Goal: Task Accomplishment & Management: Manage account settings

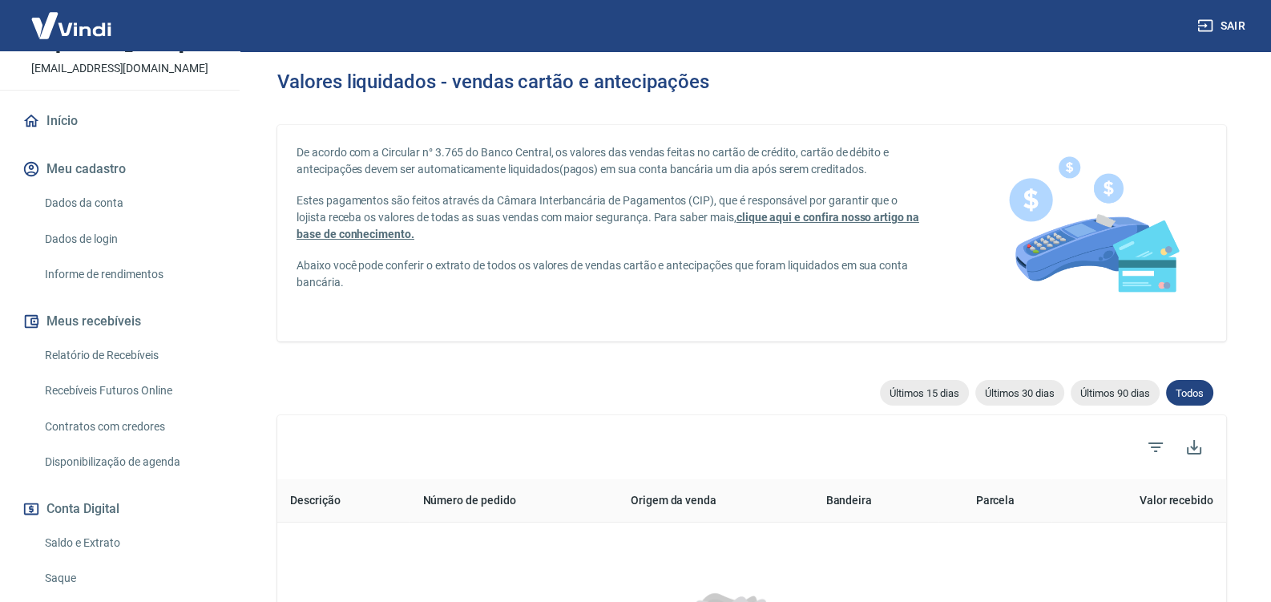
scroll to position [251, 0]
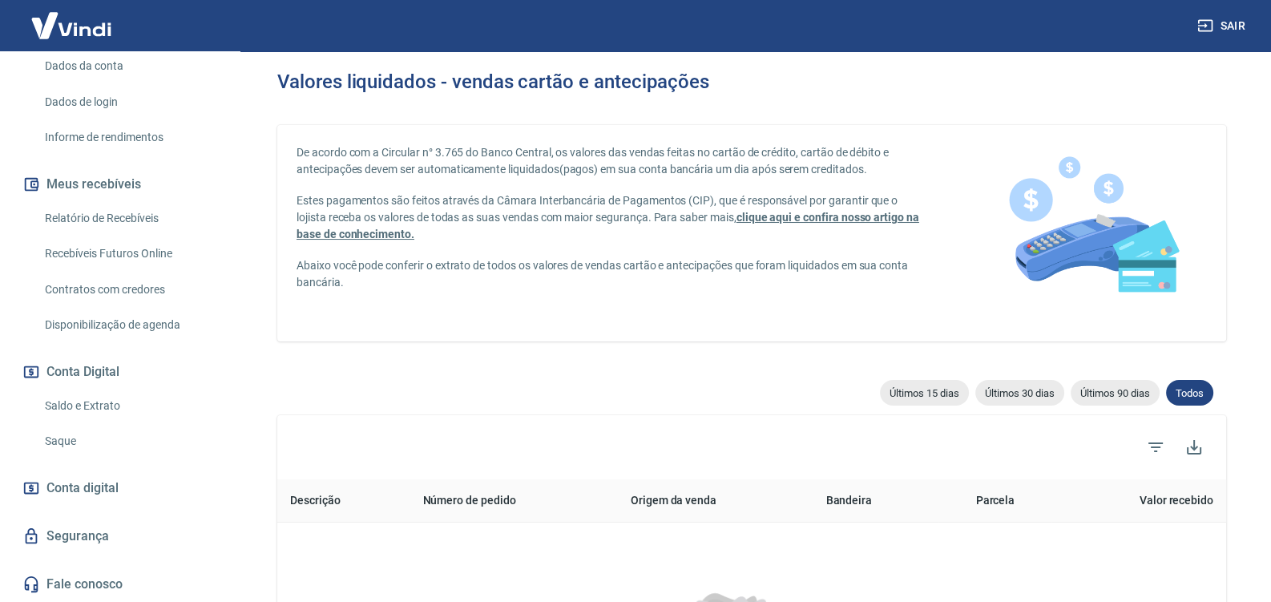
click at [104, 411] on link "Saldo e Extrato" at bounding box center [129, 406] width 182 height 33
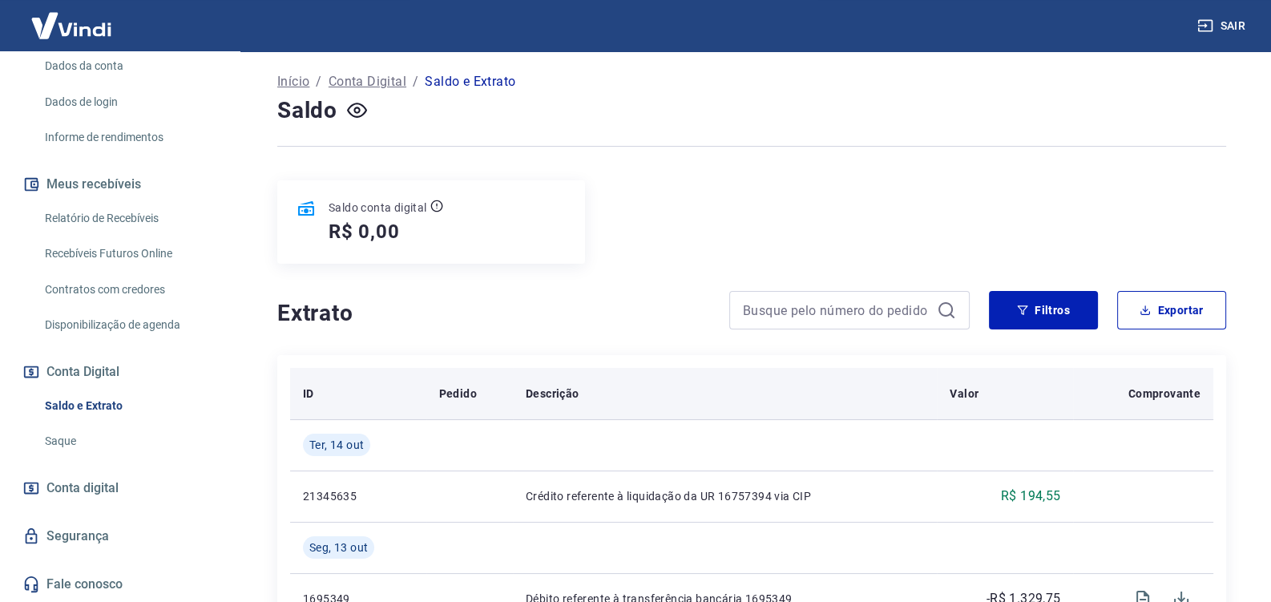
scroll to position [168, 0]
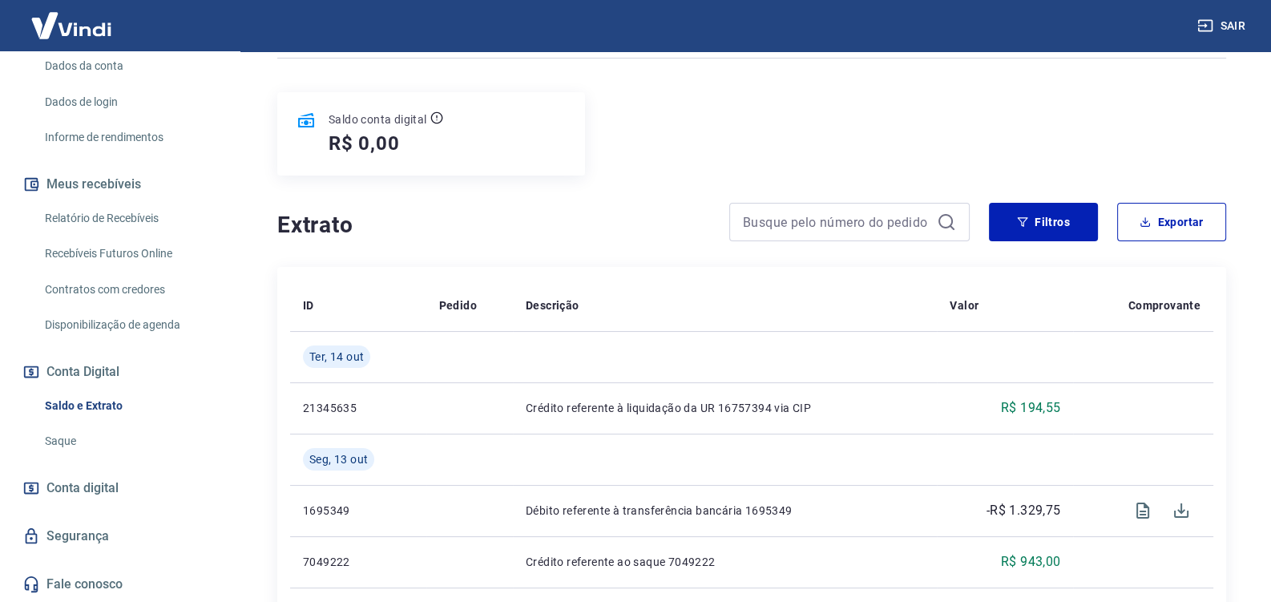
click at [116, 218] on link "Relatório de Recebíveis" at bounding box center [129, 218] width 182 height 33
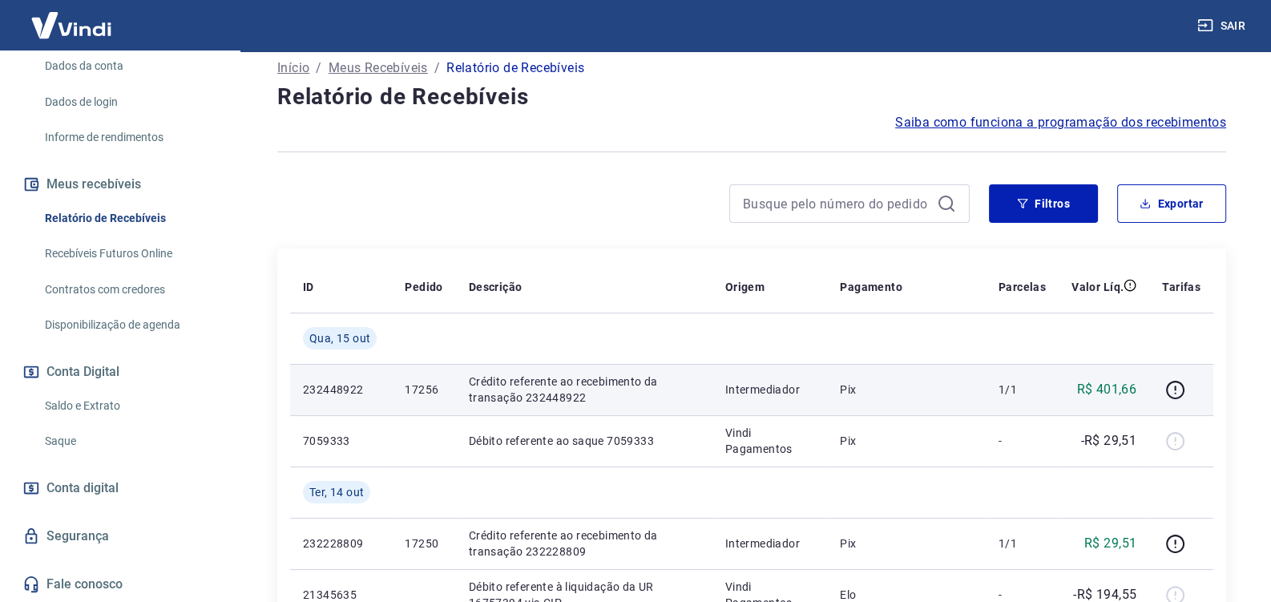
scroll to position [168, 0]
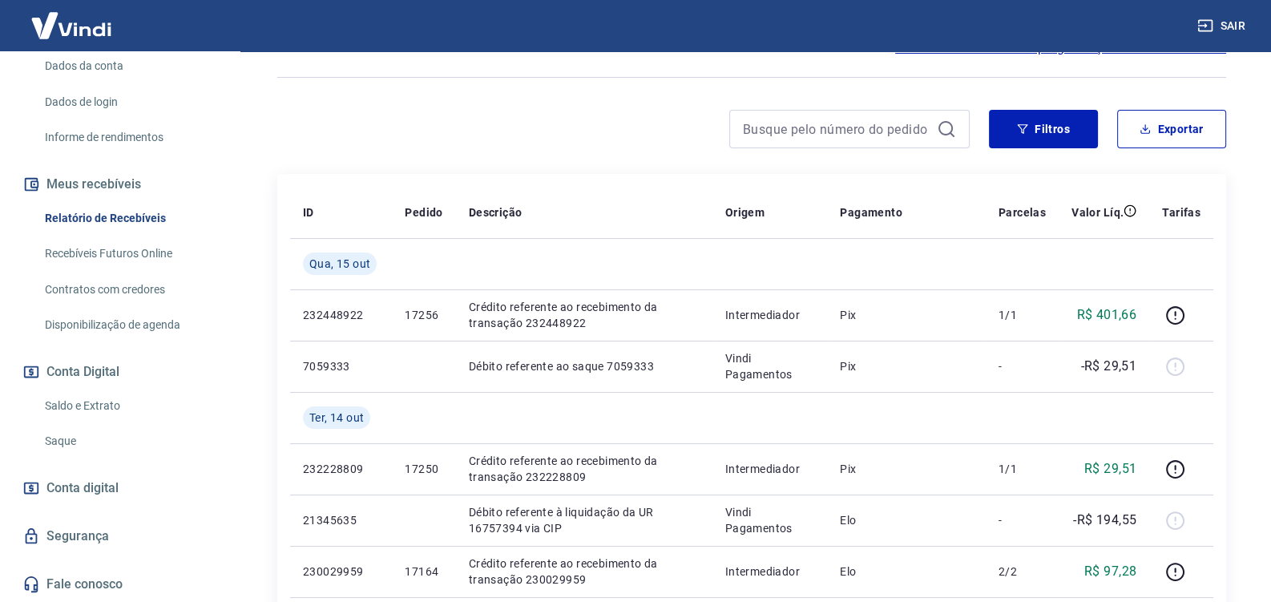
click at [104, 406] on link "Saldo e Extrato" at bounding box center [129, 406] width 182 height 33
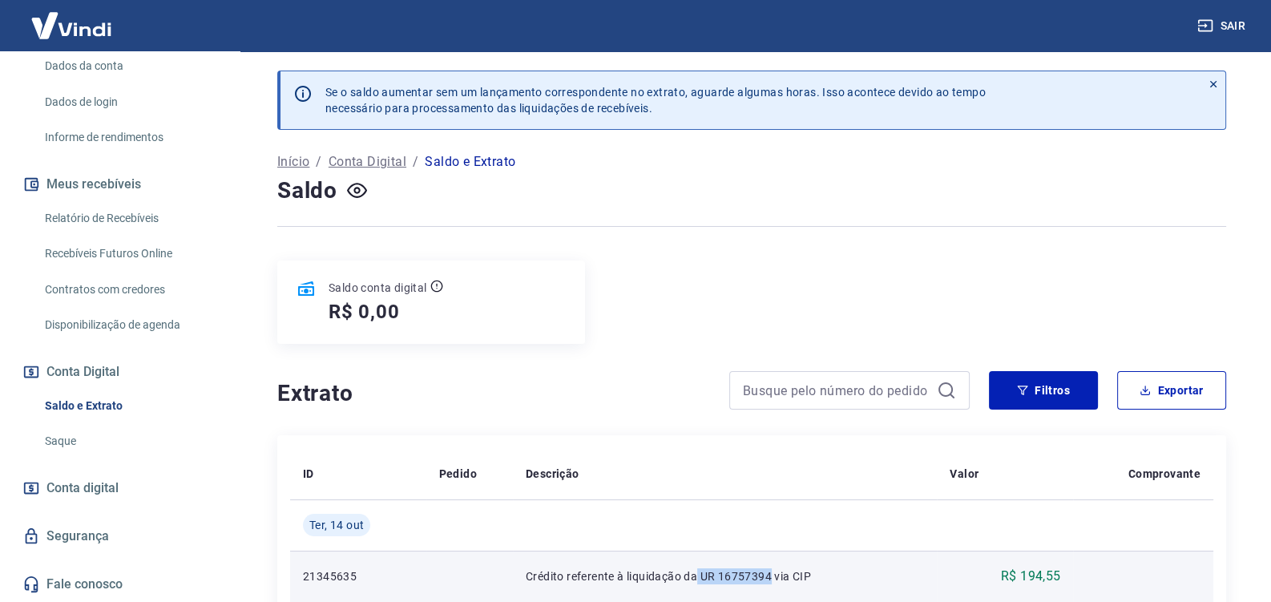
drag, startPoint x: 696, startPoint y: 546, endPoint x: 767, endPoint y: 547, distance: 71.4
click at [767, 568] on p "Crédito referente à liquidação da UR 16757394 via CIP" at bounding box center [725, 576] width 398 height 16
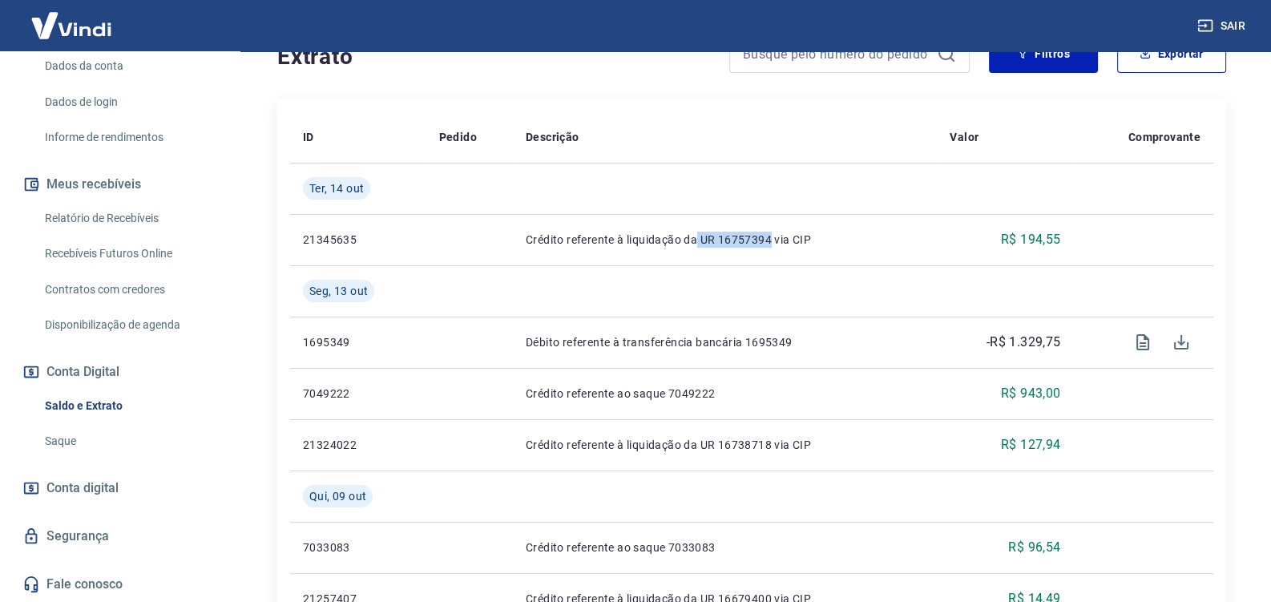
scroll to position [252, 0]
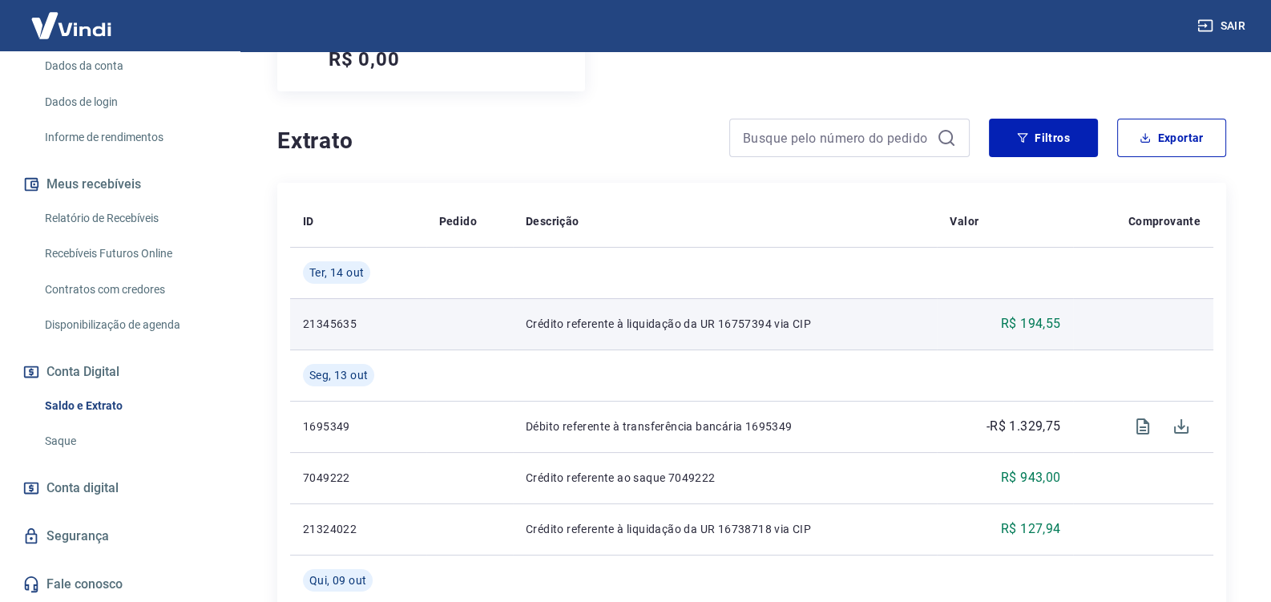
click at [556, 316] on p "Crédito referente à liquidação da UR 16757394 via CIP" at bounding box center [725, 324] width 398 height 16
drag, startPoint x: 524, startPoint y: 295, endPoint x: 886, endPoint y: 297, distance: 361.5
click at [886, 316] on p "Crédito referente à liquidação da UR 16757394 via CIP" at bounding box center [725, 324] width 398 height 16
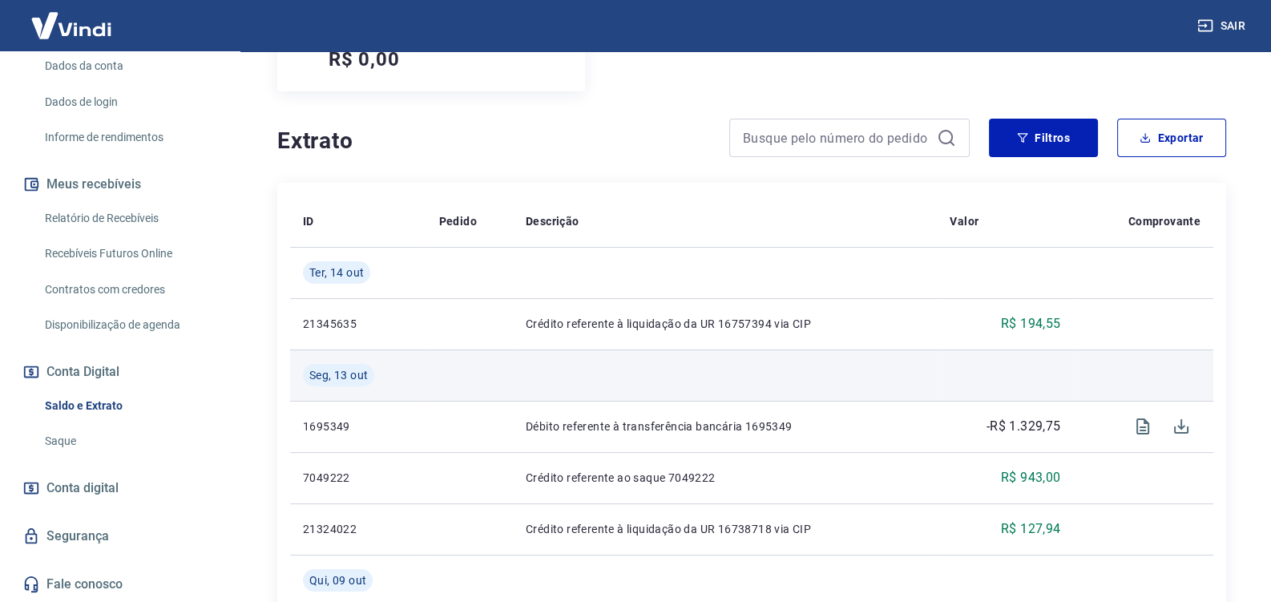
click at [882, 349] on td at bounding box center [725, 374] width 424 height 51
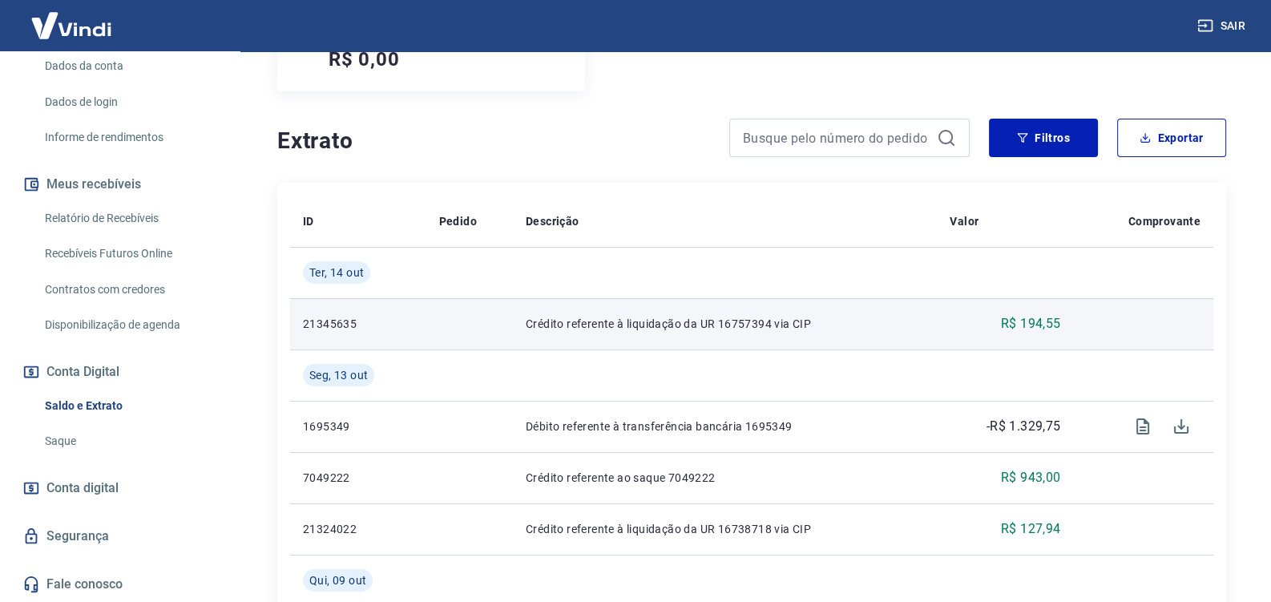
click at [689, 316] on p "Crédito referente à liquidação da UR 16757394 via CIP" at bounding box center [725, 324] width 398 height 16
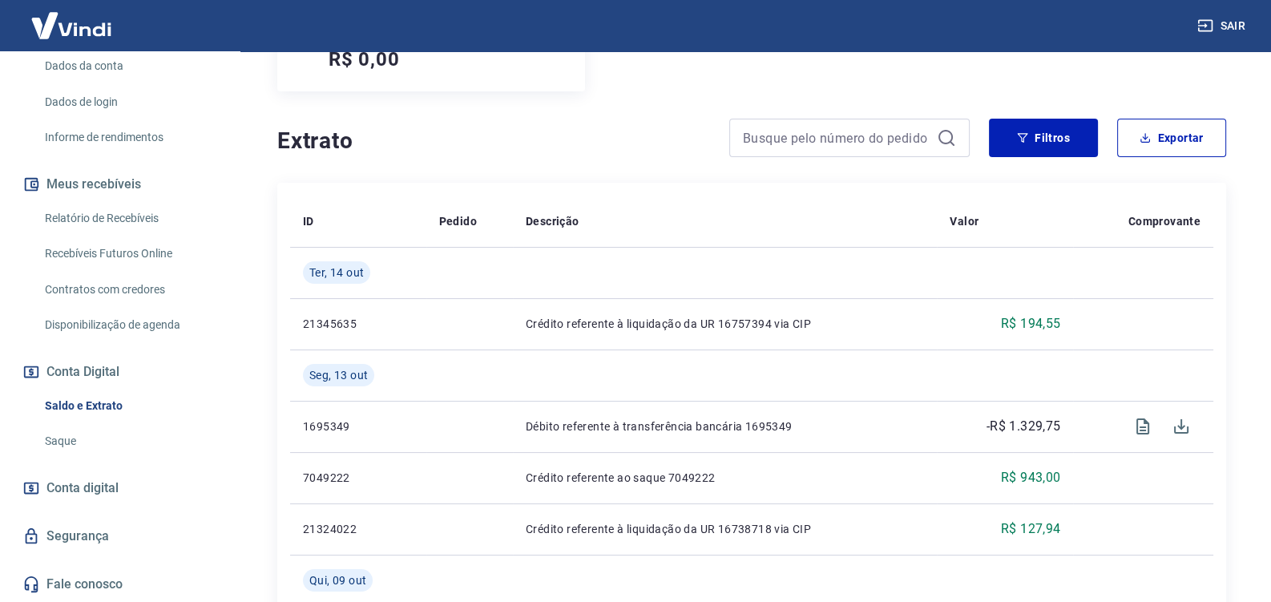
click at [72, 444] on link "Saque" at bounding box center [129, 441] width 182 height 33
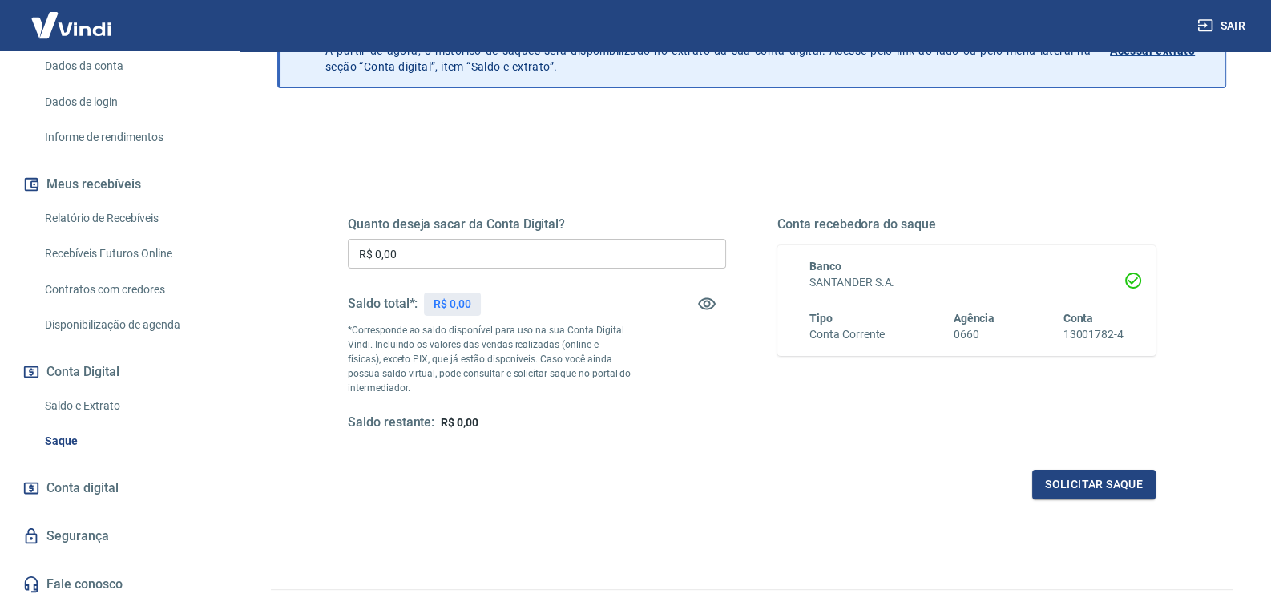
scroll to position [190, 0]
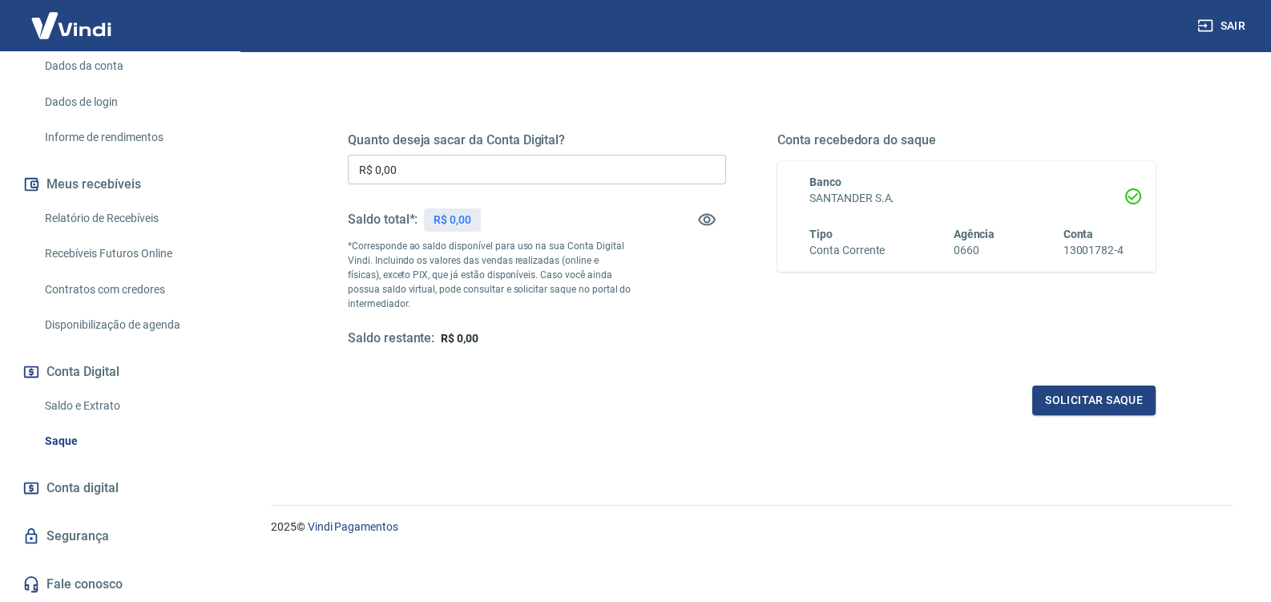
drag, startPoint x: 71, startPoint y: 407, endPoint x: 143, endPoint y: 410, distance: 73.0
click at [71, 407] on link "Saldo e Extrato" at bounding box center [129, 406] width 182 height 33
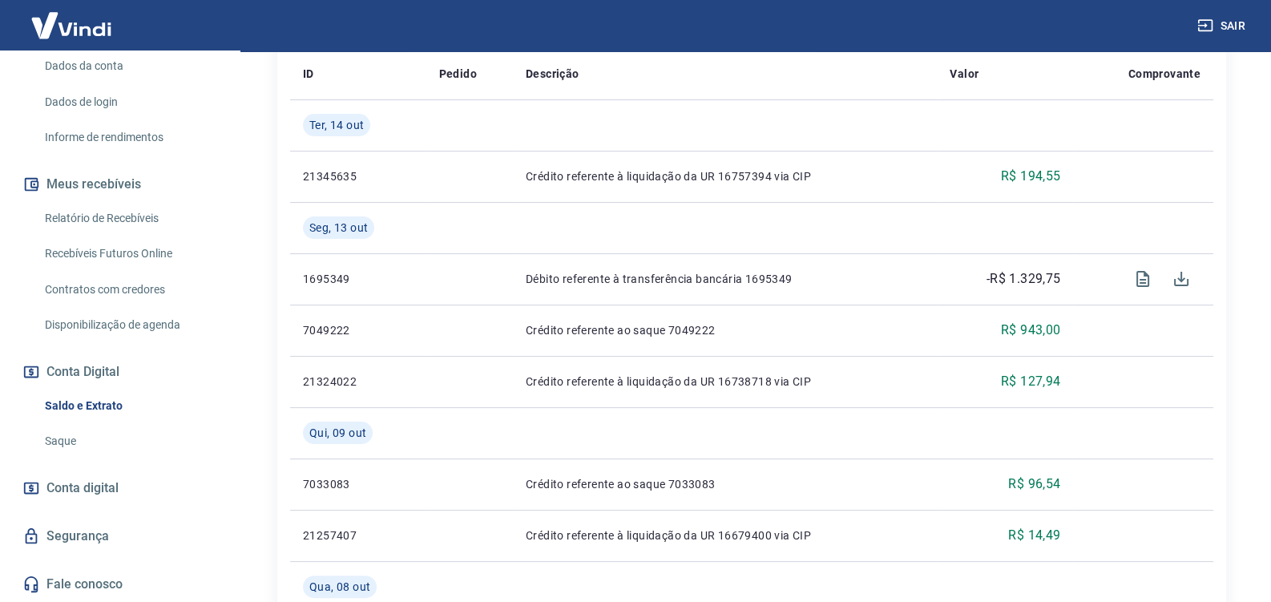
scroll to position [421, 0]
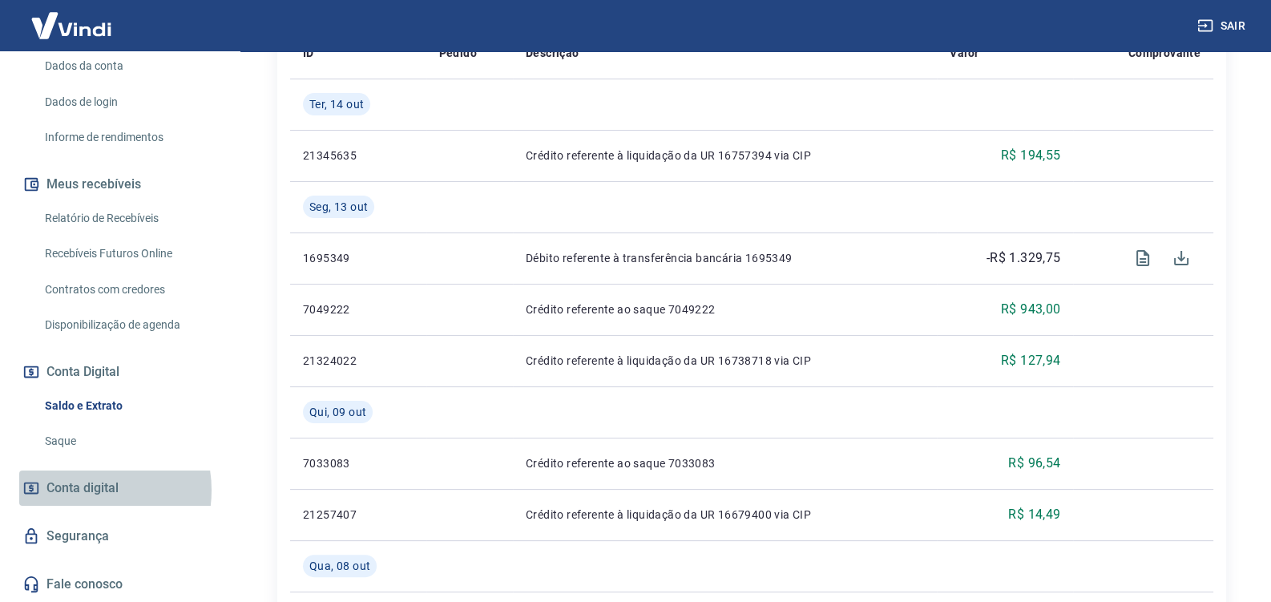
click at [86, 491] on span "Conta digital" at bounding box center [82, 488] width 72 height 22
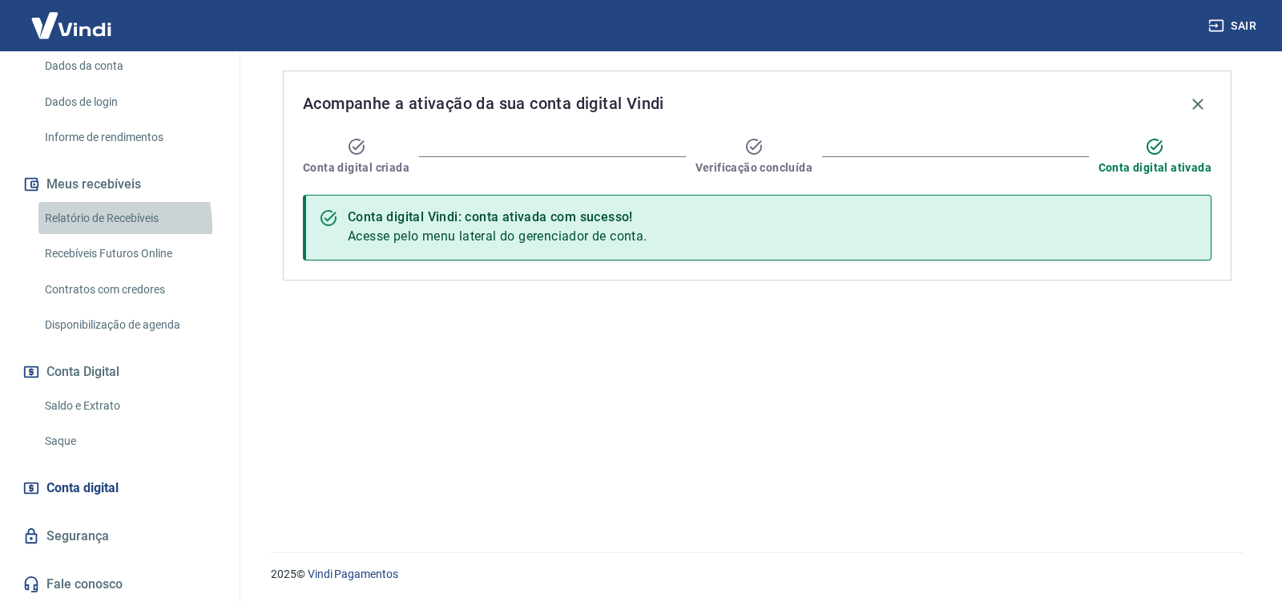
click at [87, 227] on link "Relatório de Recebíveis" at bounding box center [129, 218] width 182 height 33
